Goal: Transaction & Acquisition: Purchase product/service

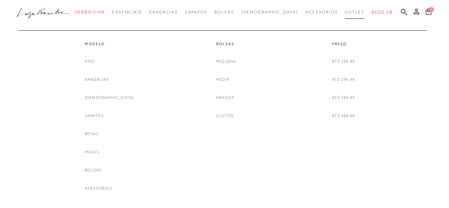
click at [345, 11] on span "Outlet" at bounding box center [355, 12] width 20 height 5
click at [99, 134] on link "Botas" at bounding box center [92, 133] width 14 height 7
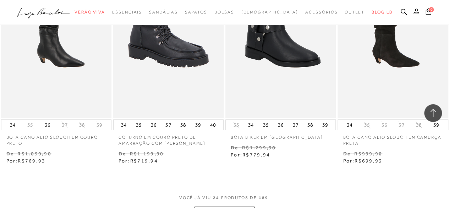
scroll to position [1243, 0]
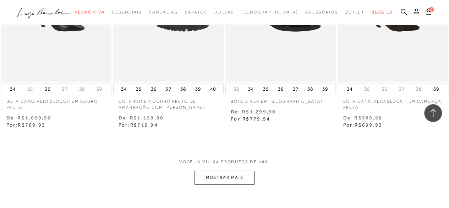
click at [239, 178] on button "MOSTRAR MAIS" at bounding box center [225, 177] width 60 height 14
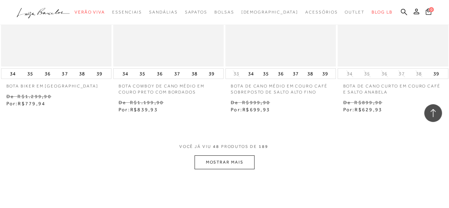
scroll to position [2628, 0]
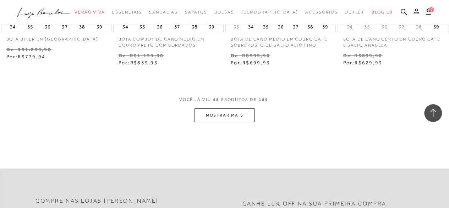
click at [242, 114] on button "MOSTRAR MAIS" at bounding box center [225, 115] width 60 height 14
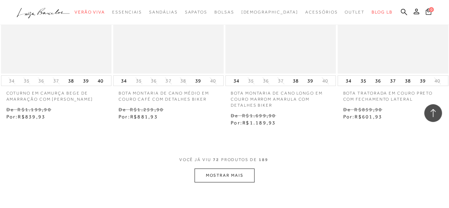
scroll to position [3907, 0]
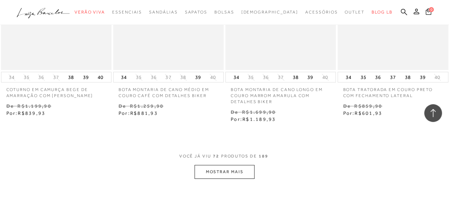
click at [217, 169] on button "MOSTRAR MAIS" at bounding box center [225, 172] width 60 height 14
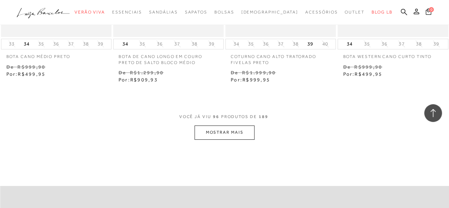
scroll to position [5292, 0]
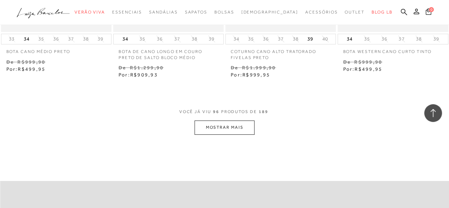
click at [208, 126] on button "MOSTRAR MAIS" at bounding box center [225, 127] width 60 height 14
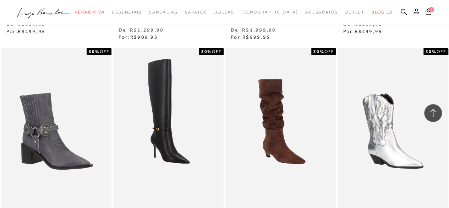
scroll to position [5328, 0]
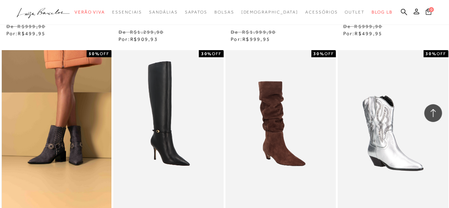
click at [57, 133] on img at bounding box center [57, 133] width 110 height 166
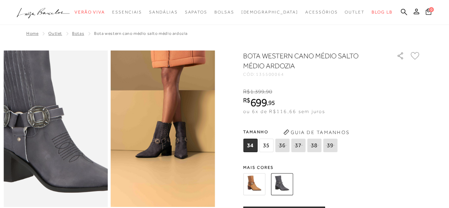
click at [50, 141] on img at bounding box center [59, 118] width 208 height 313
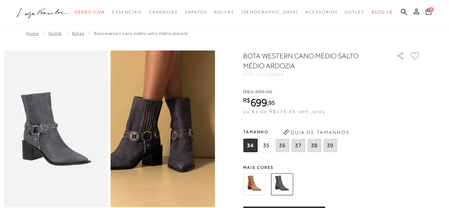
scroll to position [107, 0]
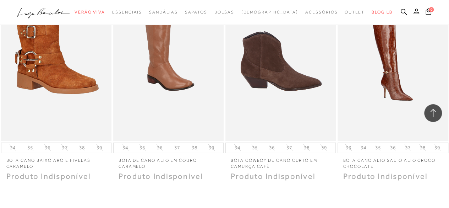
scroll to position [6678, 0]
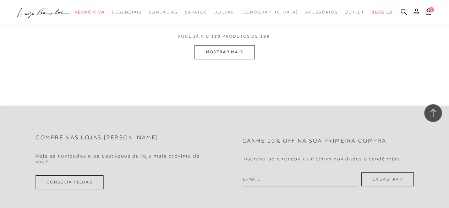
click at [245, 50] on button "MOSTRAR MAIS" at bounding box center [225, 52] width 60 height 14
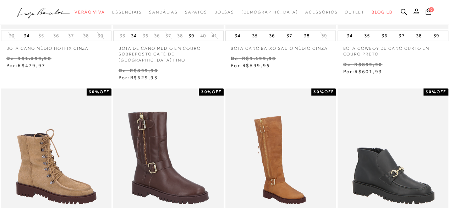
scroll to position [0, 0]
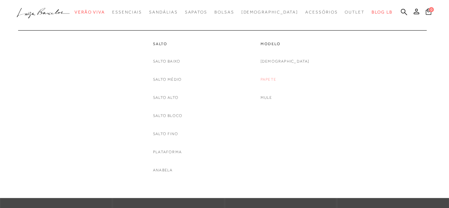
click at [276, 76] on link "Papete" at bounding box center [269, 79] width 16 height 7
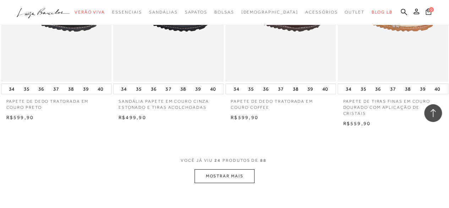
scroll to position [1243, 0]
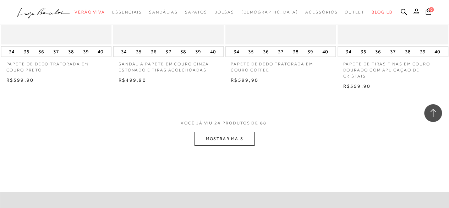
click at [217, 135] on button "MOSTRAR MAIS" at bounding box center [225, 139] width 60 height 14
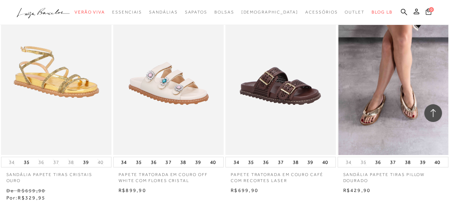
scroll to position [2522, 0]
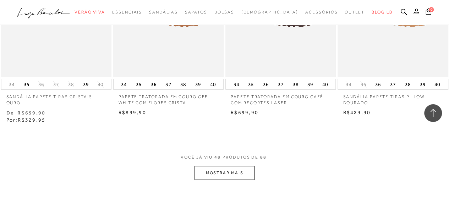
click at [212, 166] on button "MOSTRAR MAIS" at bounding box center [225, 173] width 60 height 14
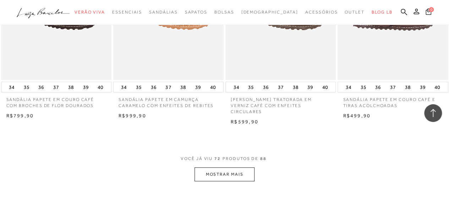
scroll to position [3872, 0]
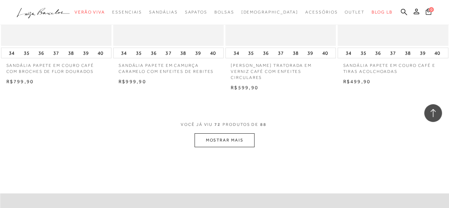
click at [226, 133] on button "MOSTRAR MAIS" at bounding box center [225, 140] width 60 height 14
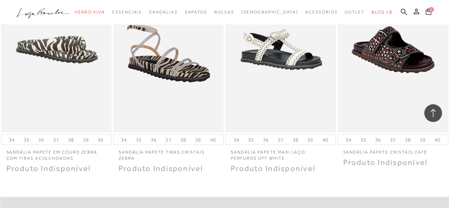
scroll to position [4582, 0]
